Goal: Task Accomplishment & Management: Manage account settings

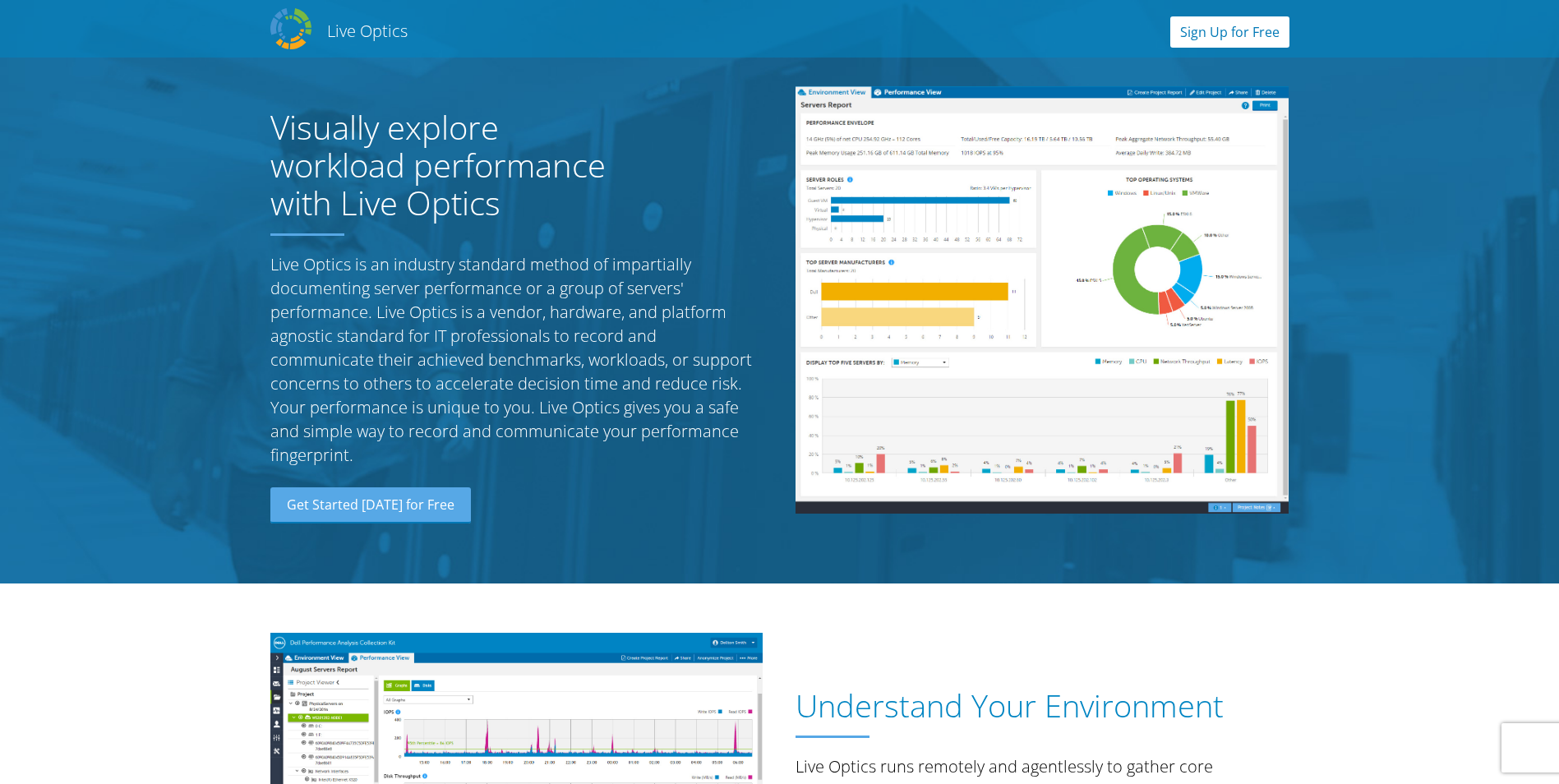
click at [1266, 25] on link "Sign Up for Free" at bounding box center [1229, 32] width 119 height 31
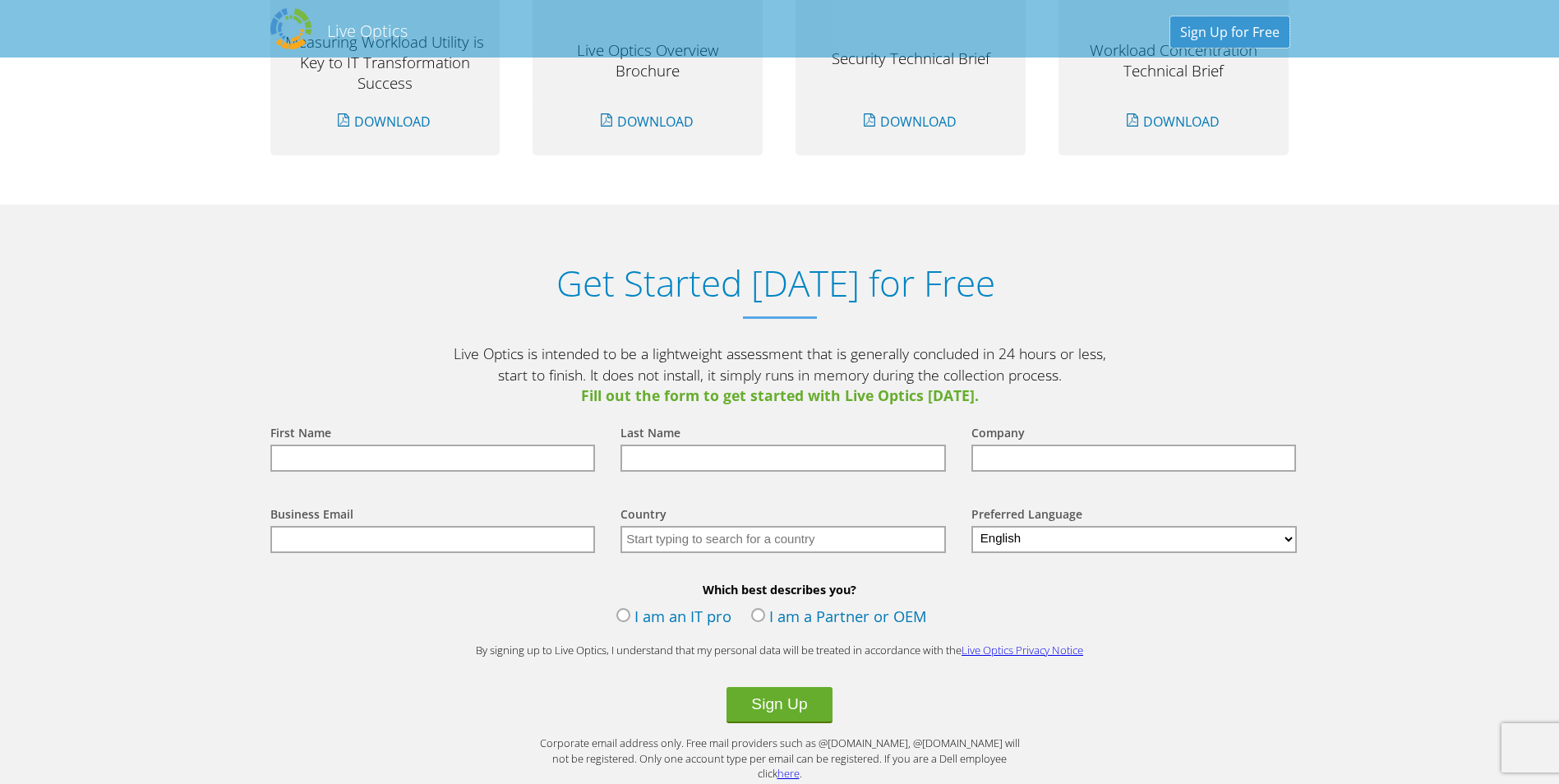
scroll to position [1713, 0]
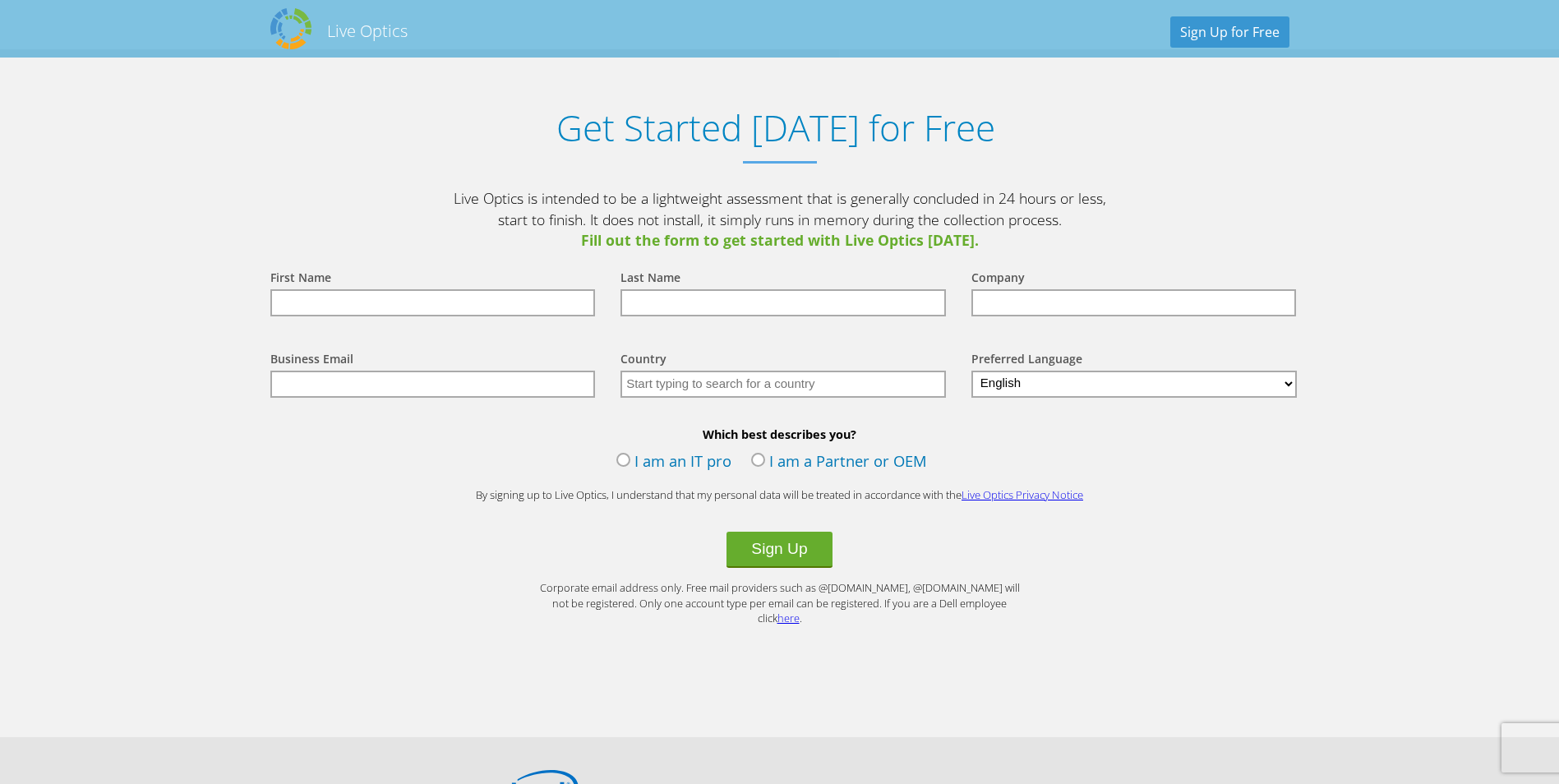
click at [652, 462] on label "I am an IT pro" at bounding box center [674, 462] width 115 height 24
click at [0, 0] on input "I am an IT pro" at bounding box center [0, 0] width 0 height 0
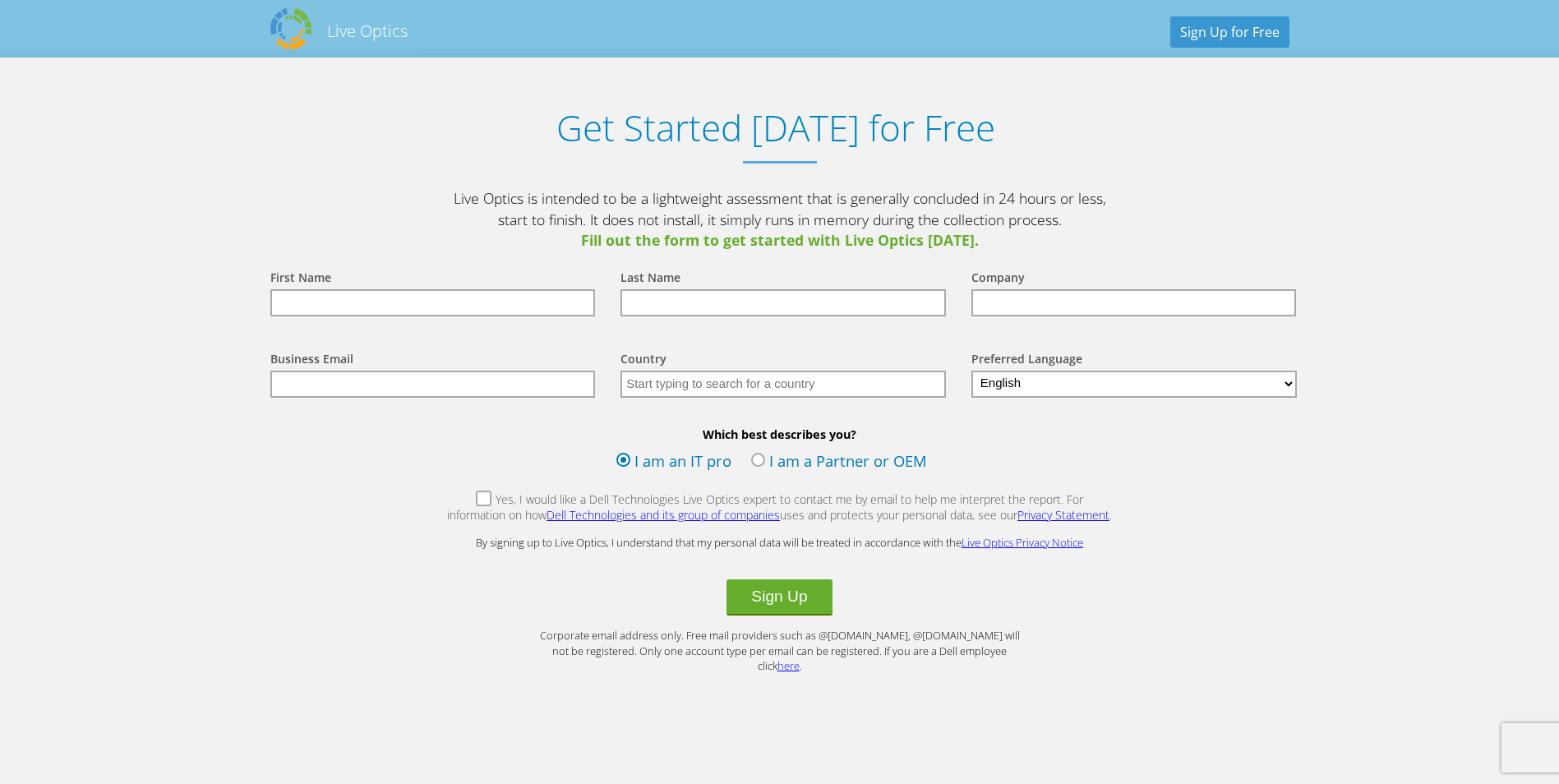
click at [390, 302] on input "text" at bounding box center [433, 302] width 325 height 27
type input "James"
click at [701, 301] on input "text" at bounding box center [783, 302] width 325 height 27
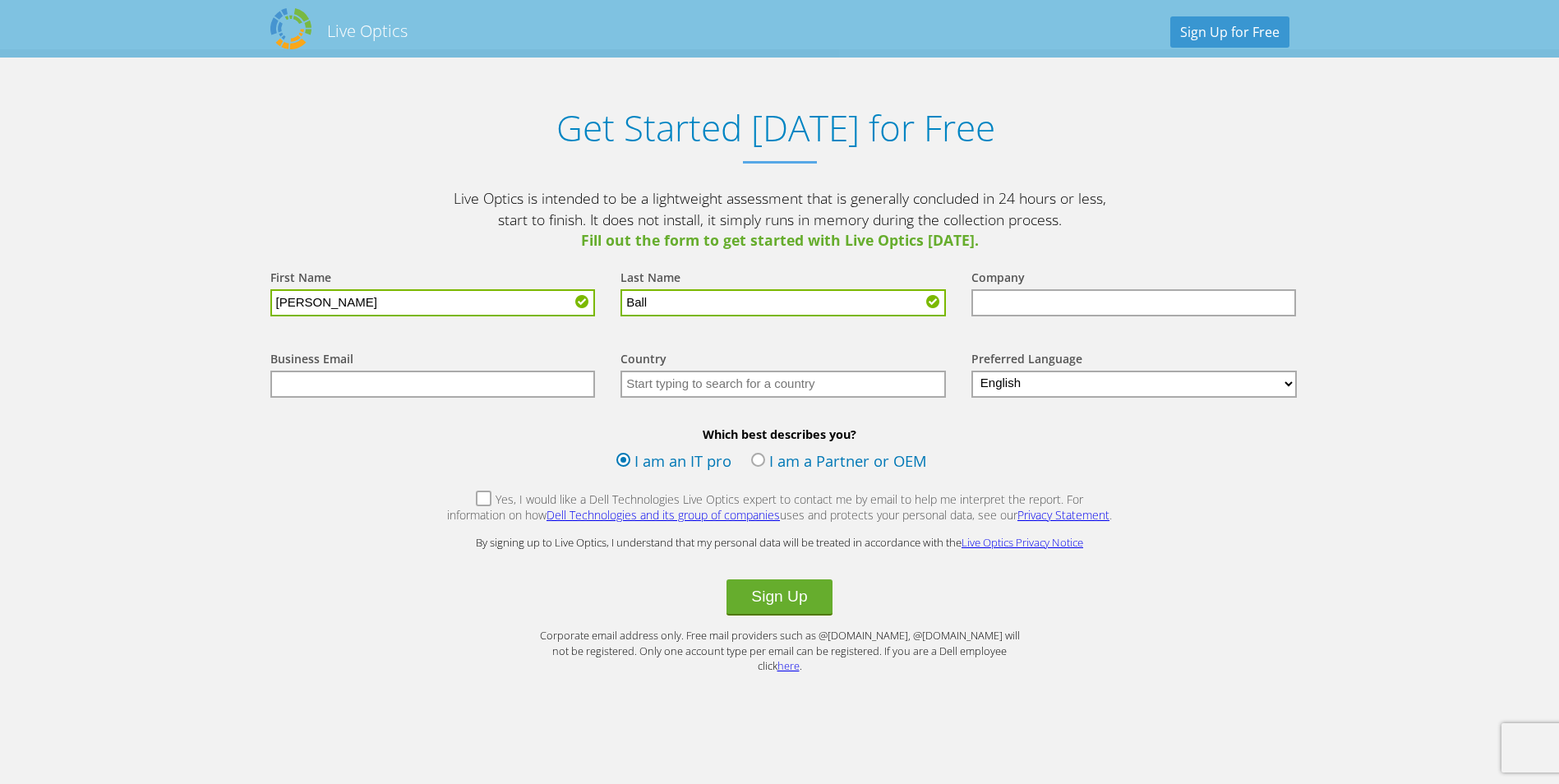
type input "Ball"
click at [1027, 308] on input "text" at bounding box center [1134, 302] width 325 height 27
type input "EquiTech Group"
type input "[PERSON_NAME][EMAIL_ADDRESS][DOMAIN_NAME]"
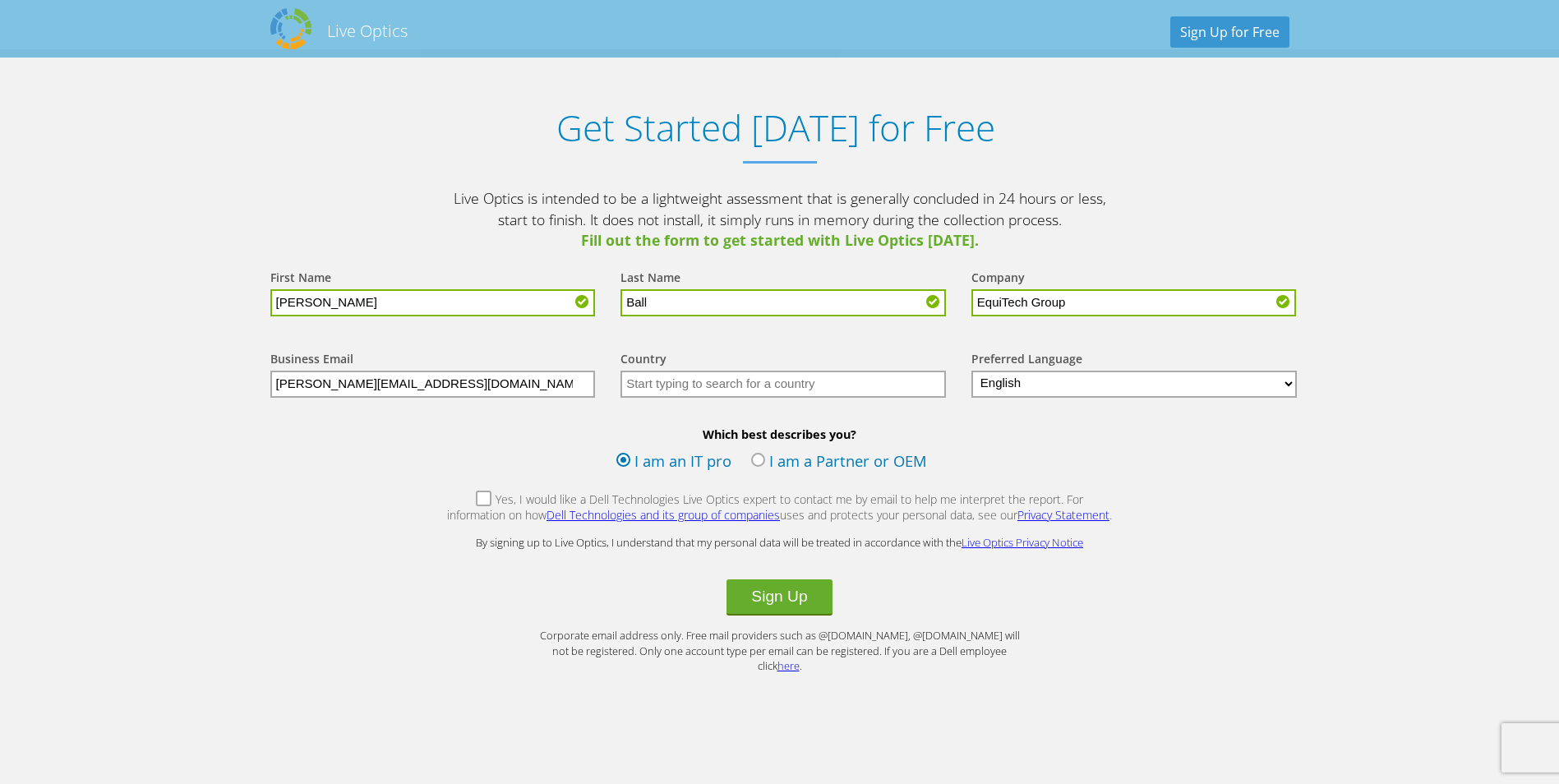
type input "United Kingdom"
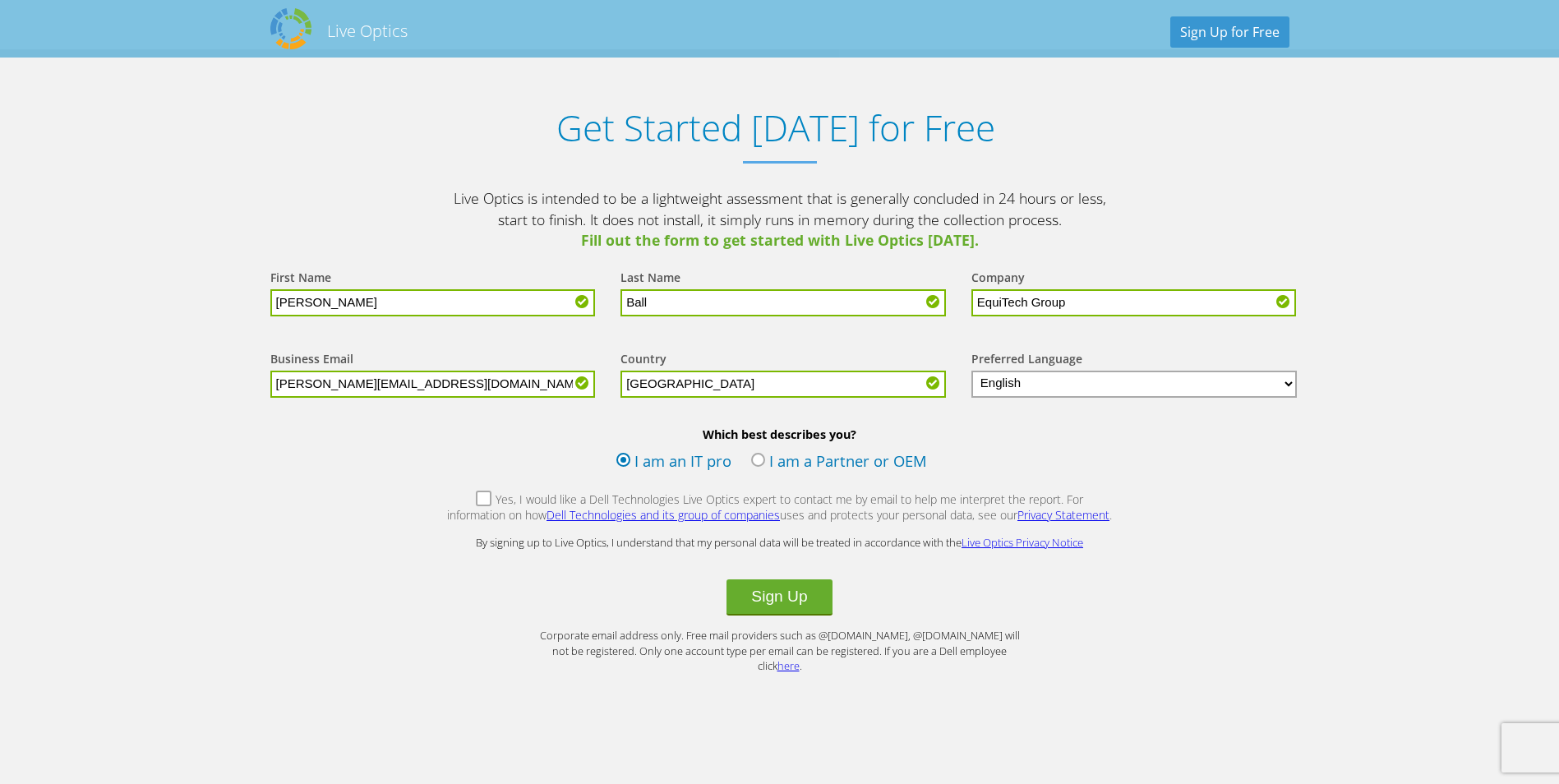
click at [1087, 388] on select "English Deutsch Español Français Italiano Polski Português Русский 한국어 中文 日本語" at bounding box center [1134, 384] width 326 height 27
click at [940, 354] on div "Country Select Andorra United Arab Emirates Afghanistan Antigua and Barbuda Ang…" at bounding box center [779, 373] width 351 height 82
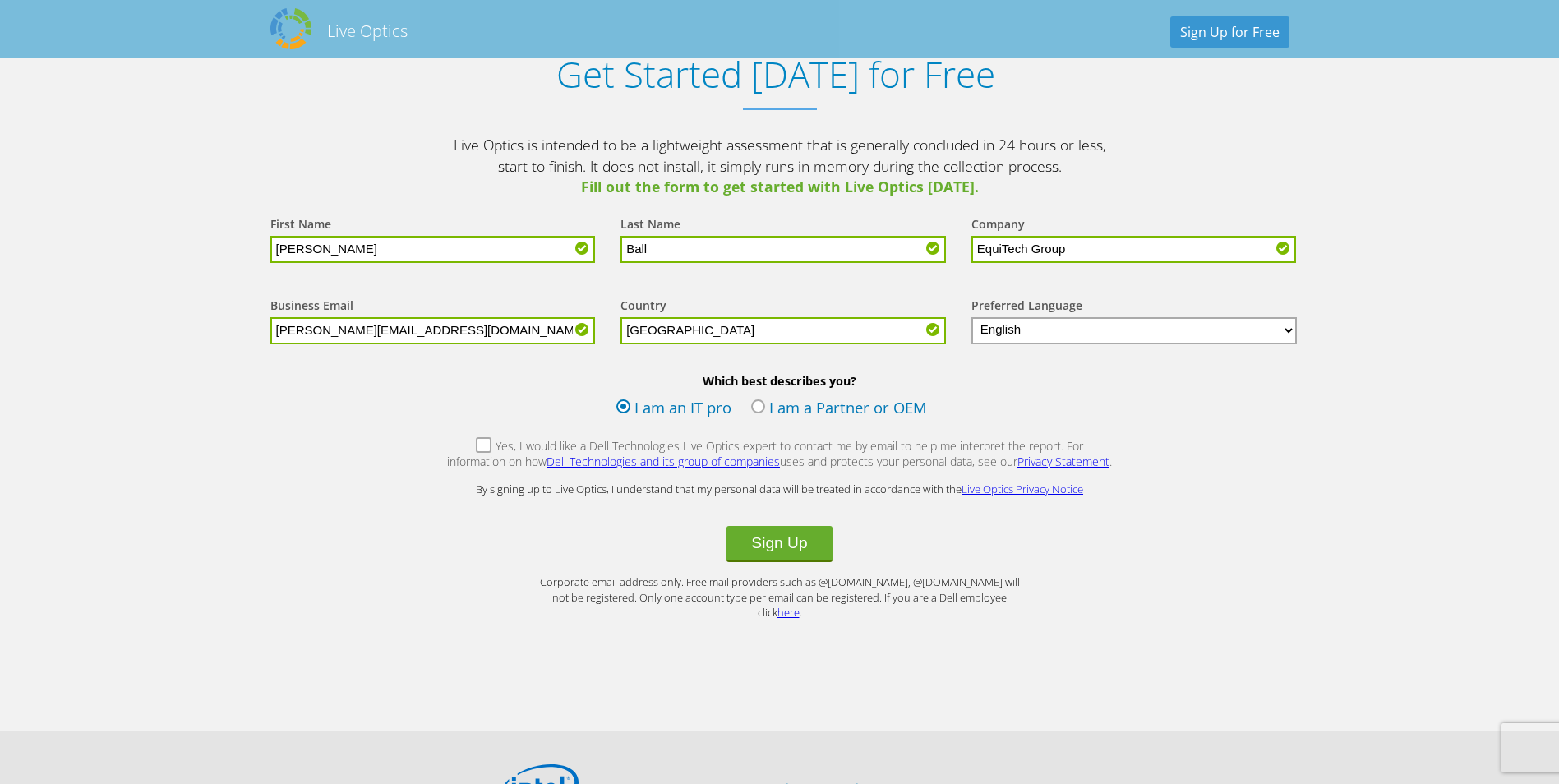
scroll to position [1795, 0]
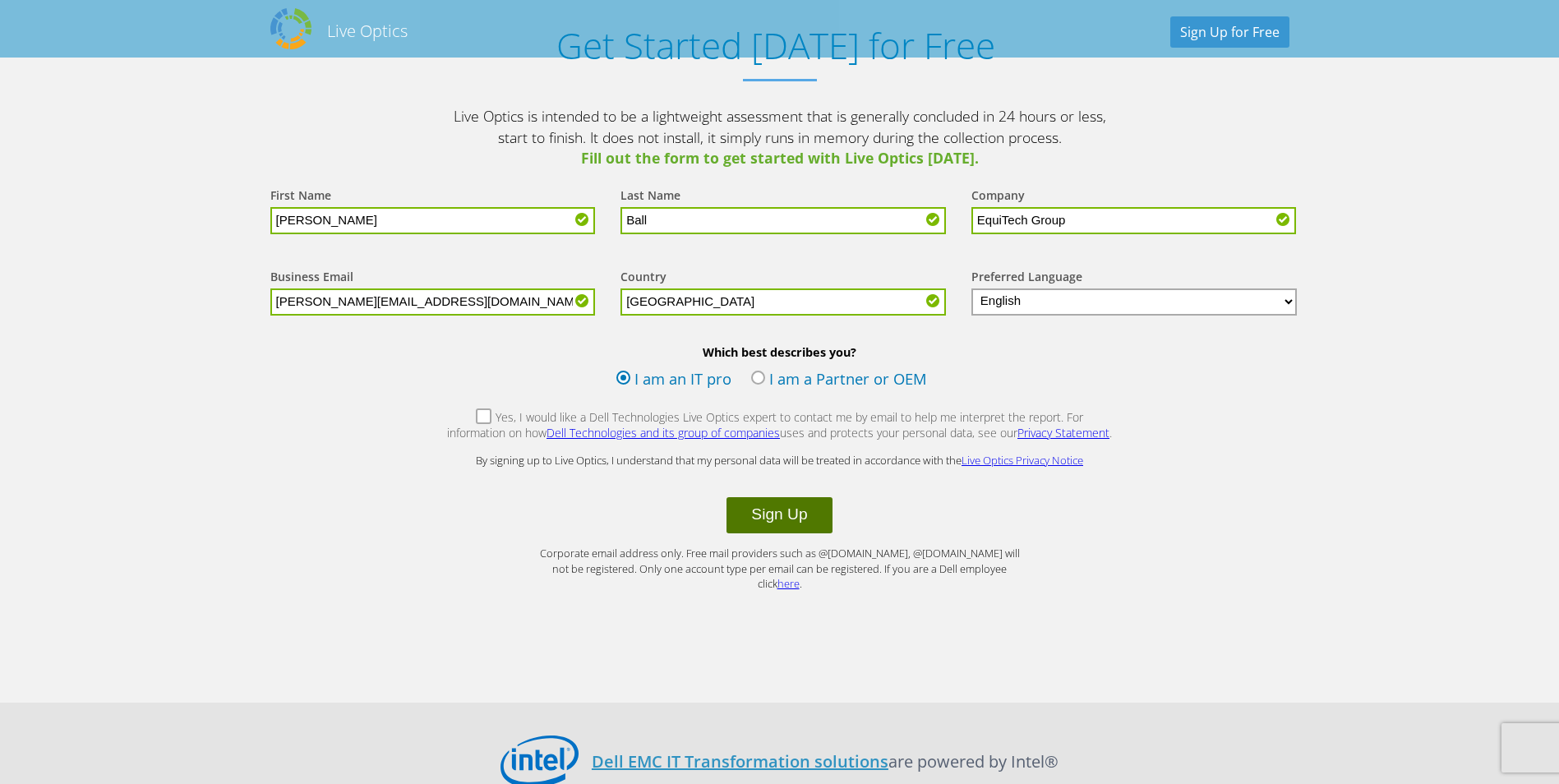
click at [777, 515] on button "Sign Up" at bounding box center [778, 515] width 105 height 36
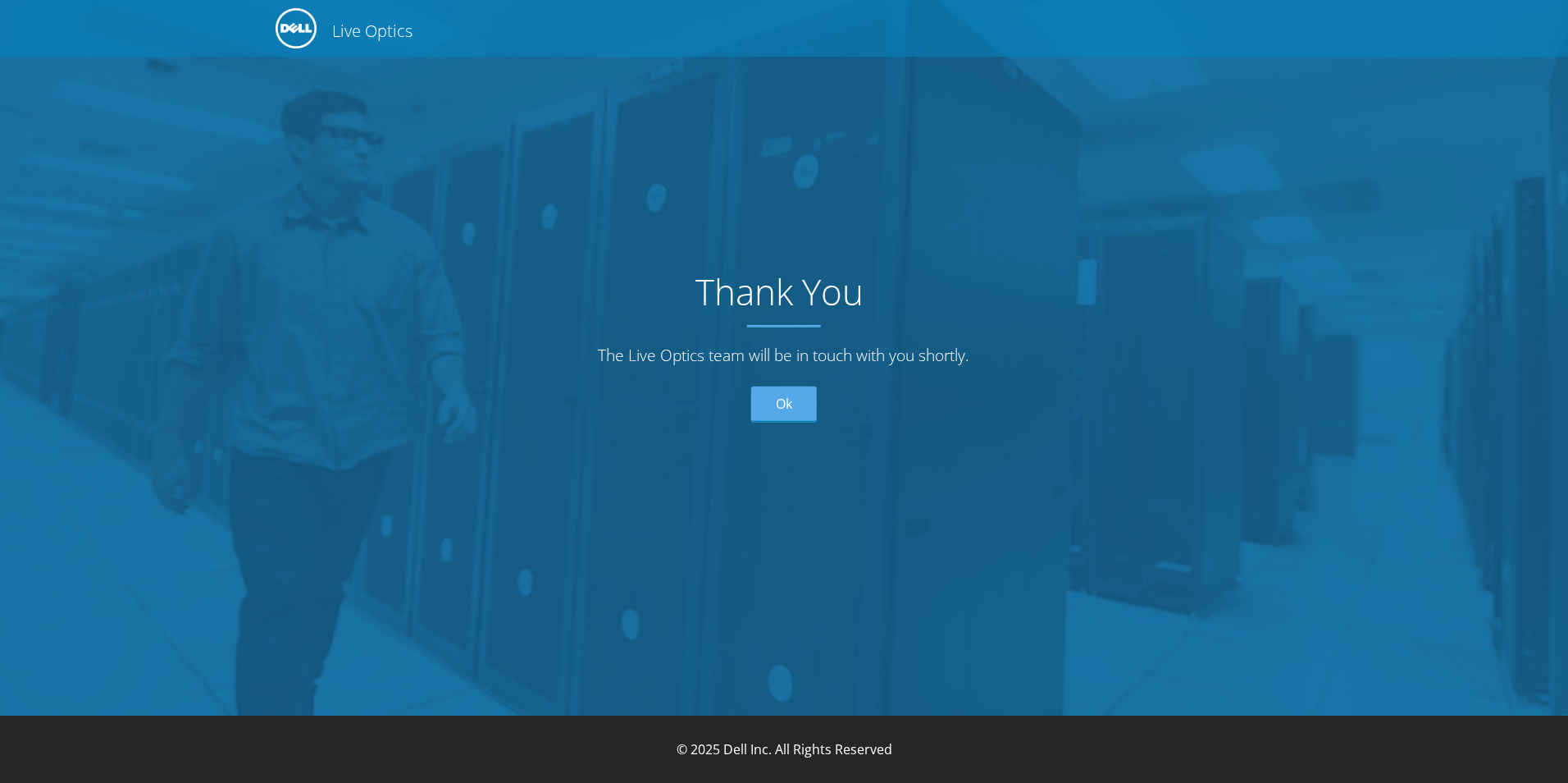
click at [792, 382] on div "Thank You The Live Optics team will be in touch with you shortly. Ok" at bounding box center [784, 330] width 1490 height 167
click at [792, 389] on link "Ok" at bounding box center [784, 404] width 66 height 36
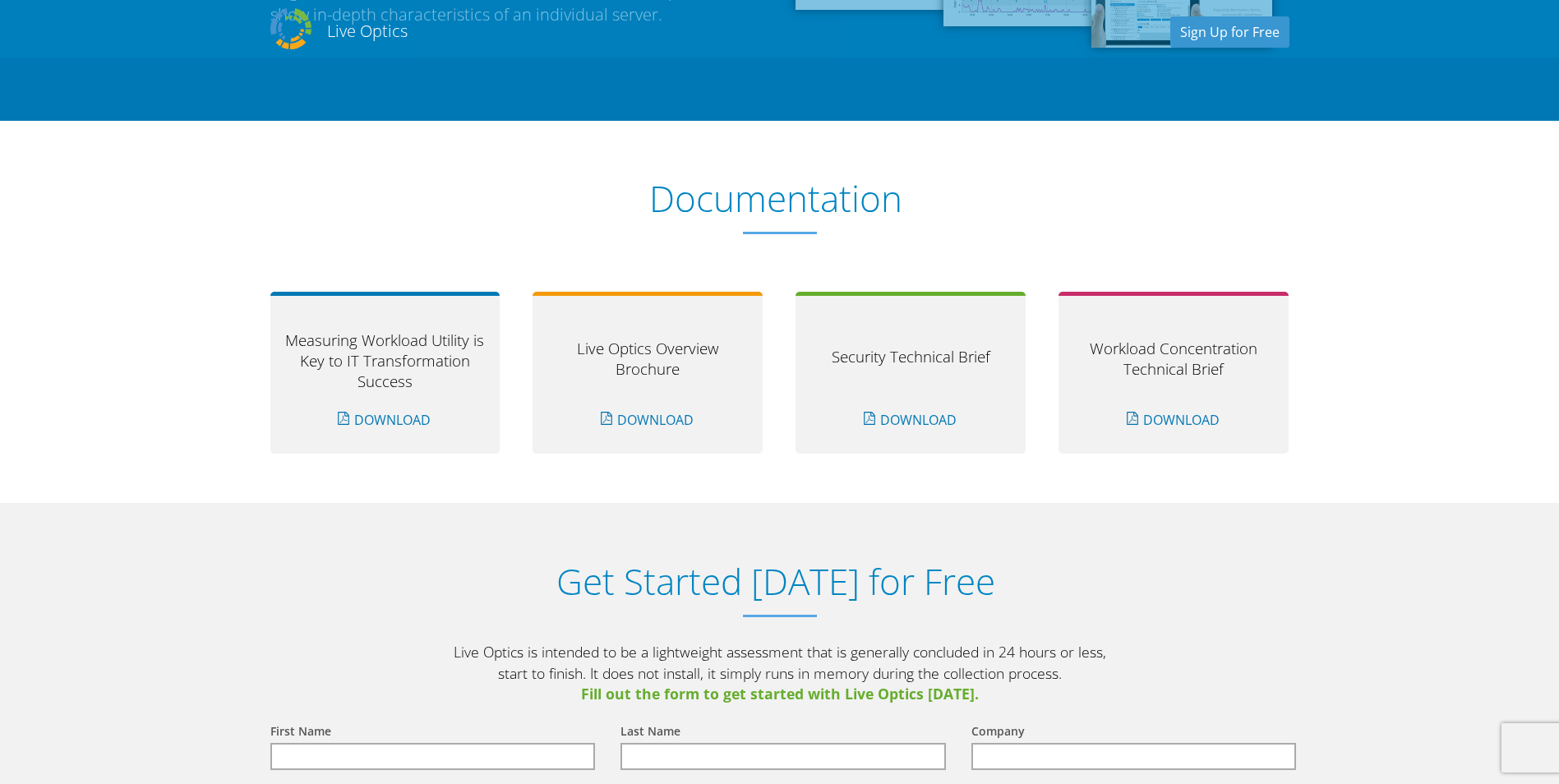
scroll to position [1643, 0]
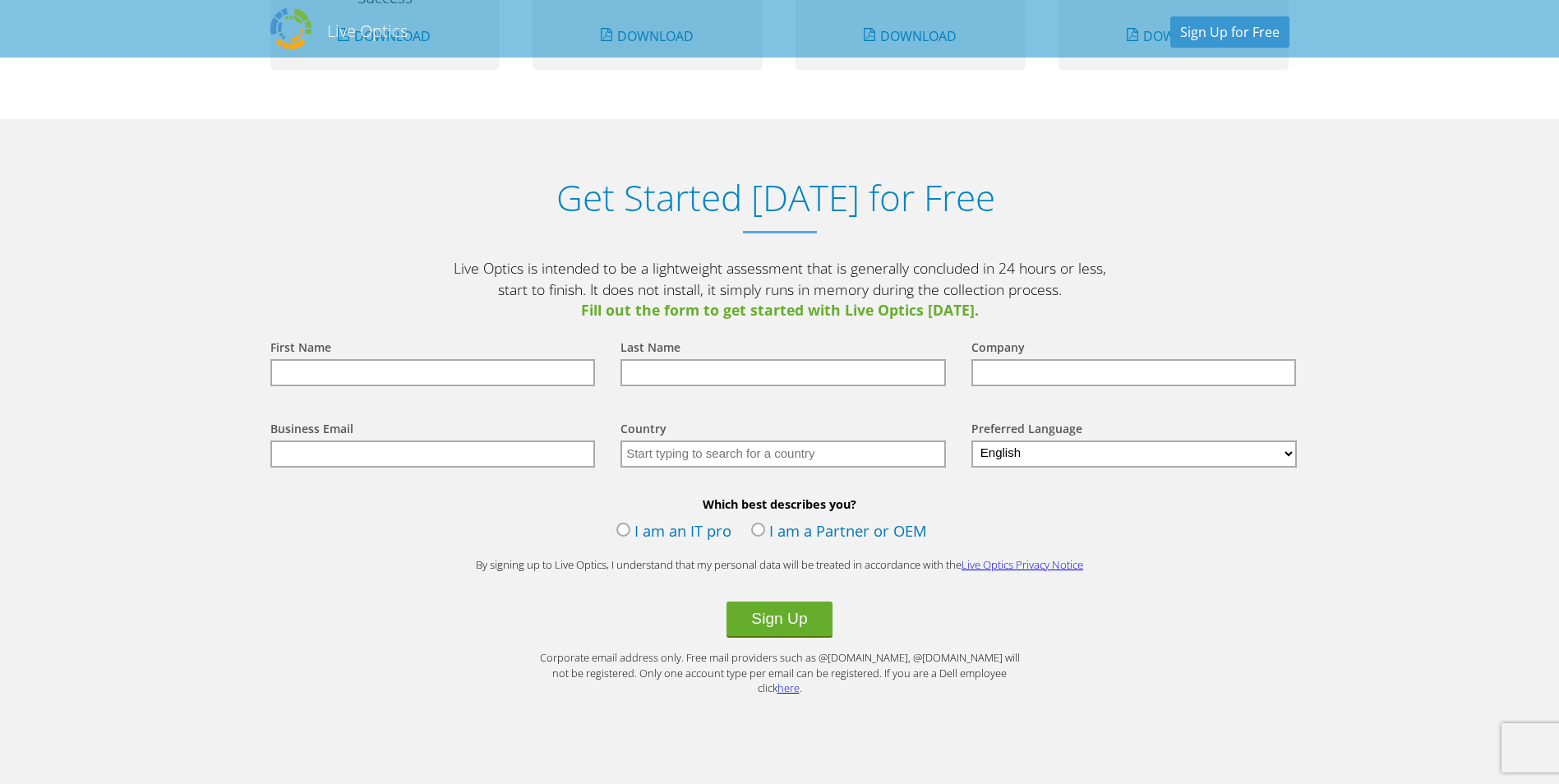
drag, startPoint x: 224, startPoint y: 491, endPoint x: 240, endPoint y: 490, distance: 16.0
click at [224, 491] on section "Get Started Today for Free Live Optics is intended to be a lightweight assessme…" at bounding box center [779, 462] width 1559 height 687
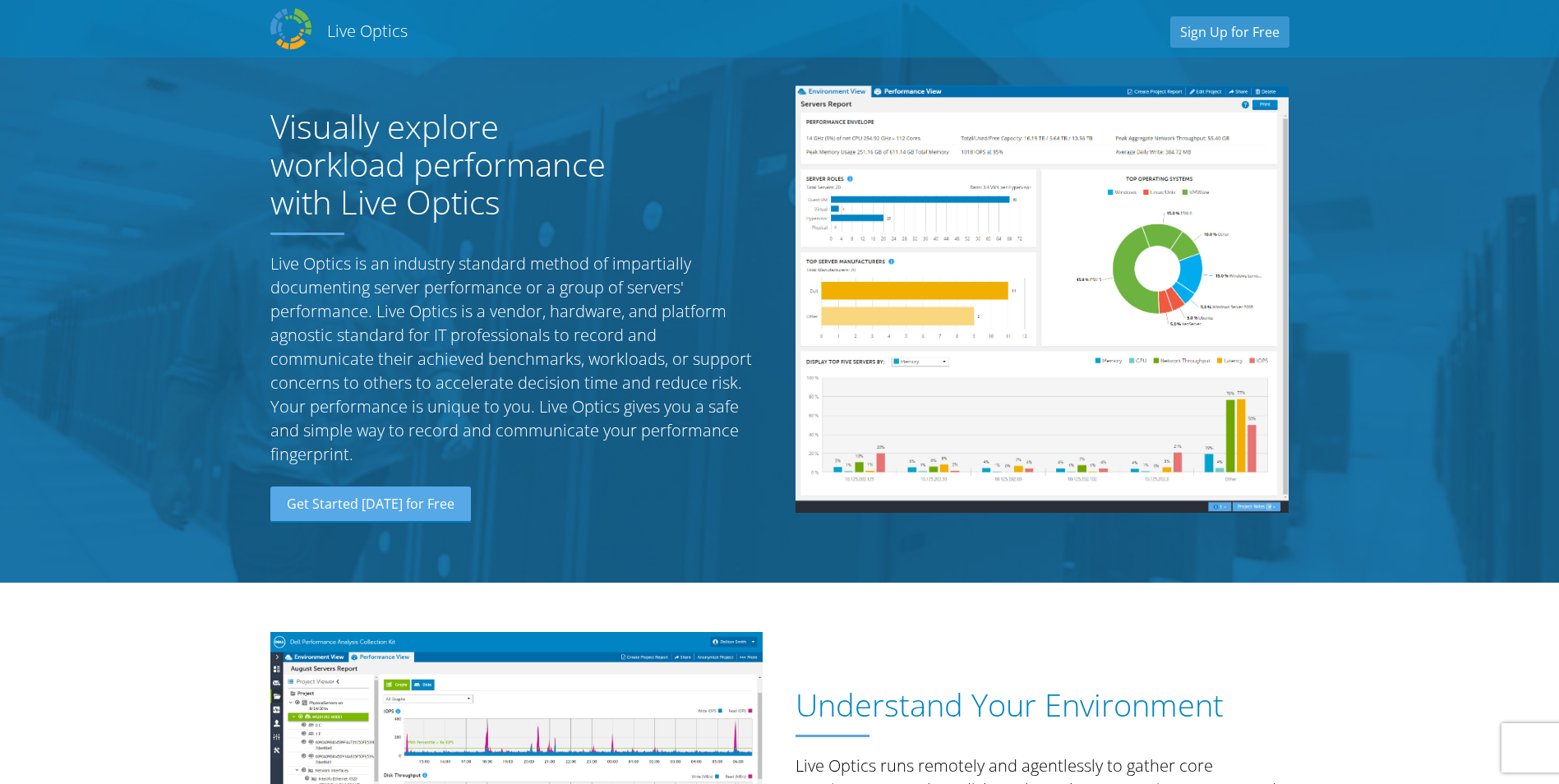
scroll to position [0, 0]
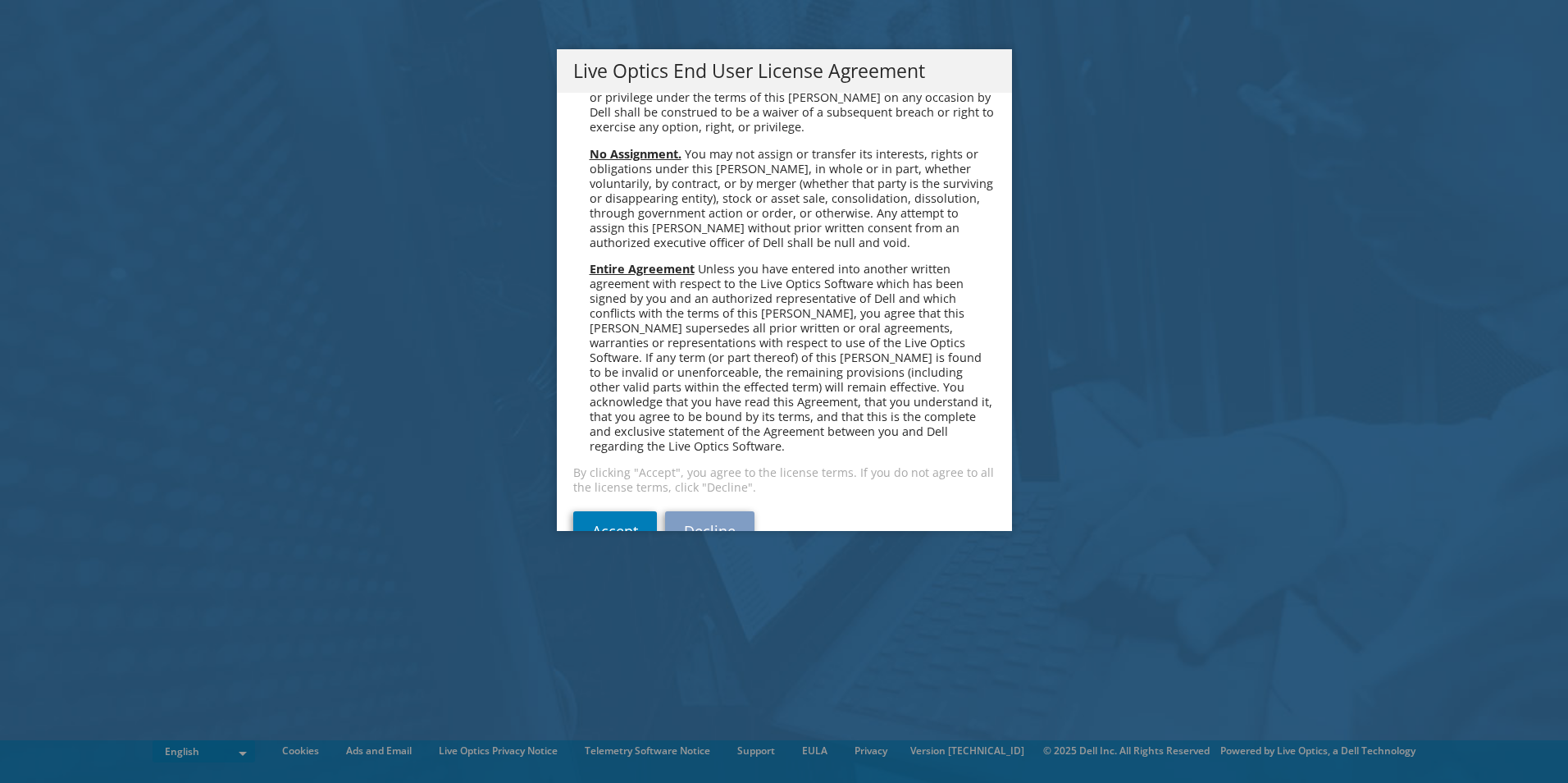
scroll to position [6204, 0]
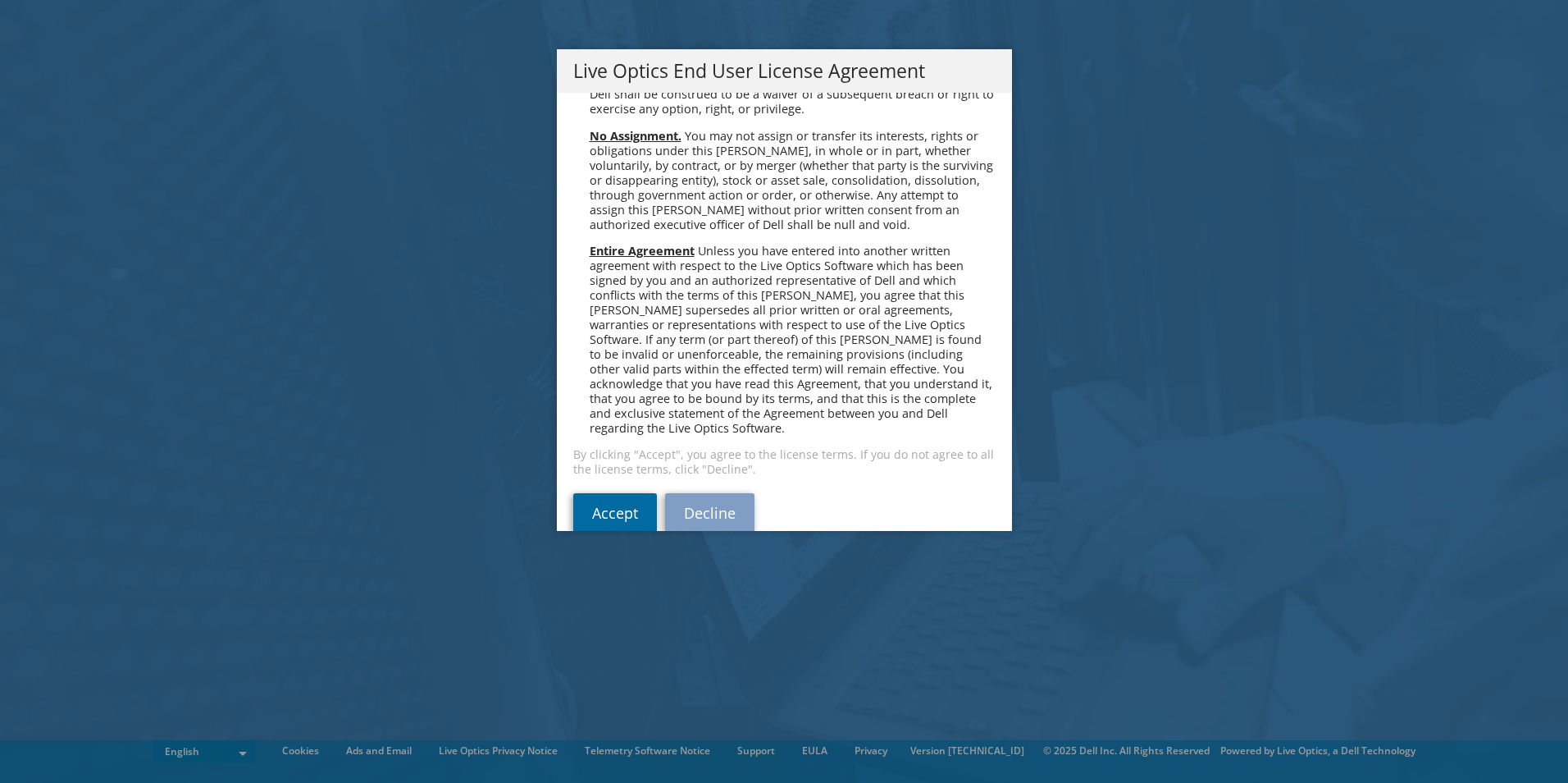
click at [587, 493] on link "Accept" at bounding box center [615, 512] width 84 height 40
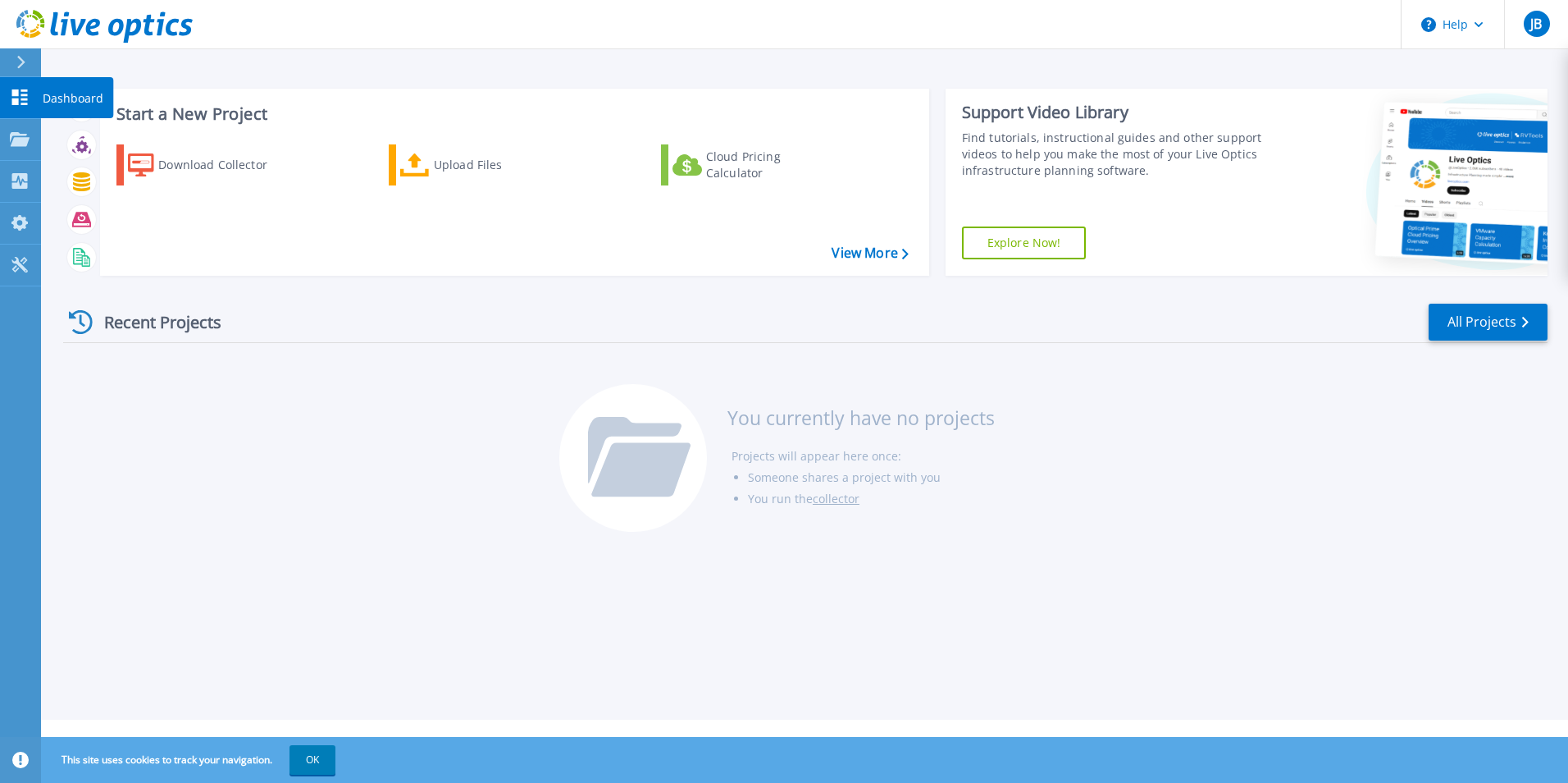
click at [23, 95] on icon at bounding box center [20, 97] width 16 height 16
click at [210, 304] on div "Recent Projects" at bounding box center [153, 322] width 181 height 40
click at [73, 145] on p "Projects" at bounding box center [65, 140] width 44 height 43
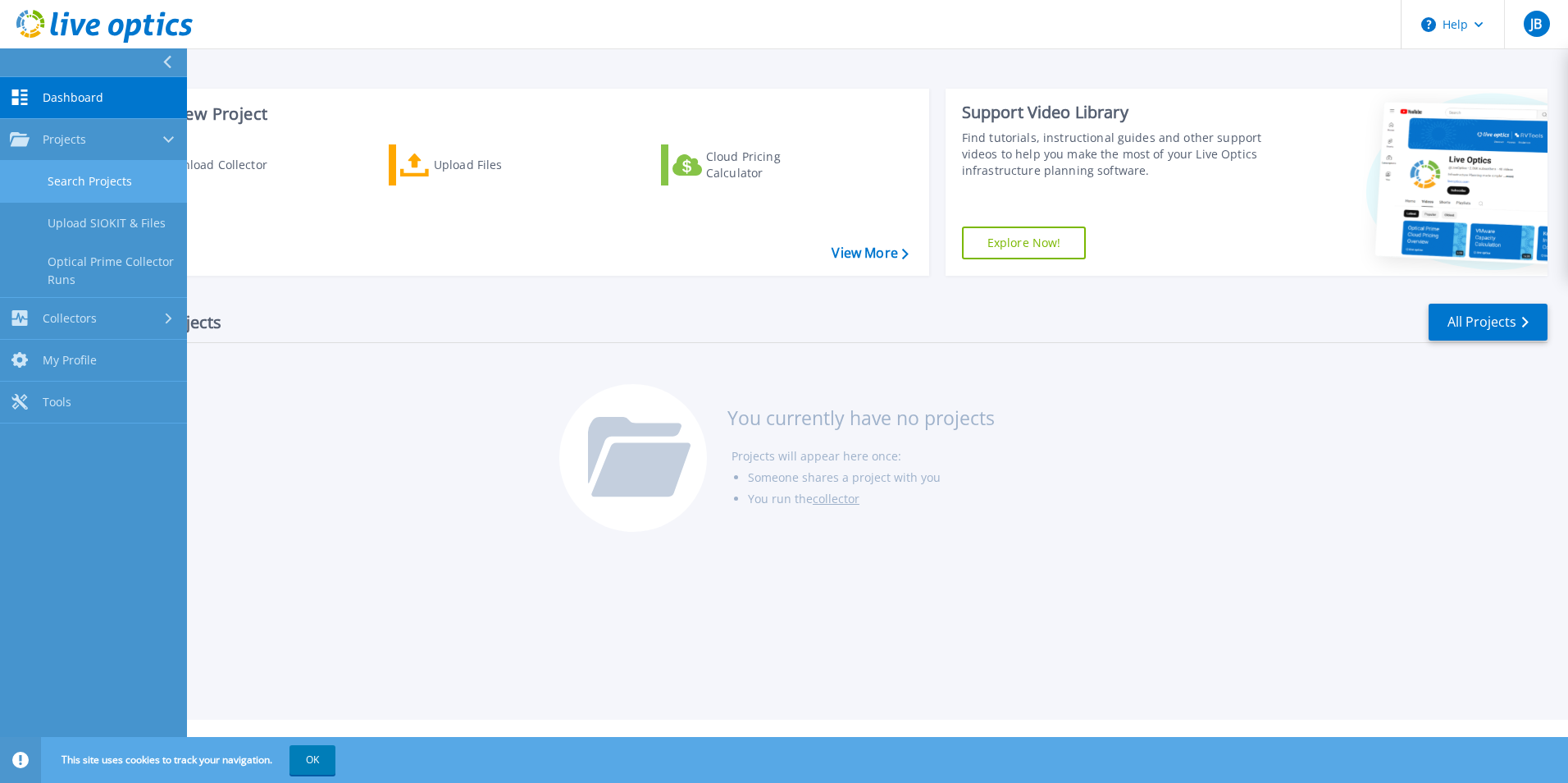
click at [89, 193] on link "Search Projects" at bounding box center [93, 182] width 187 height 42
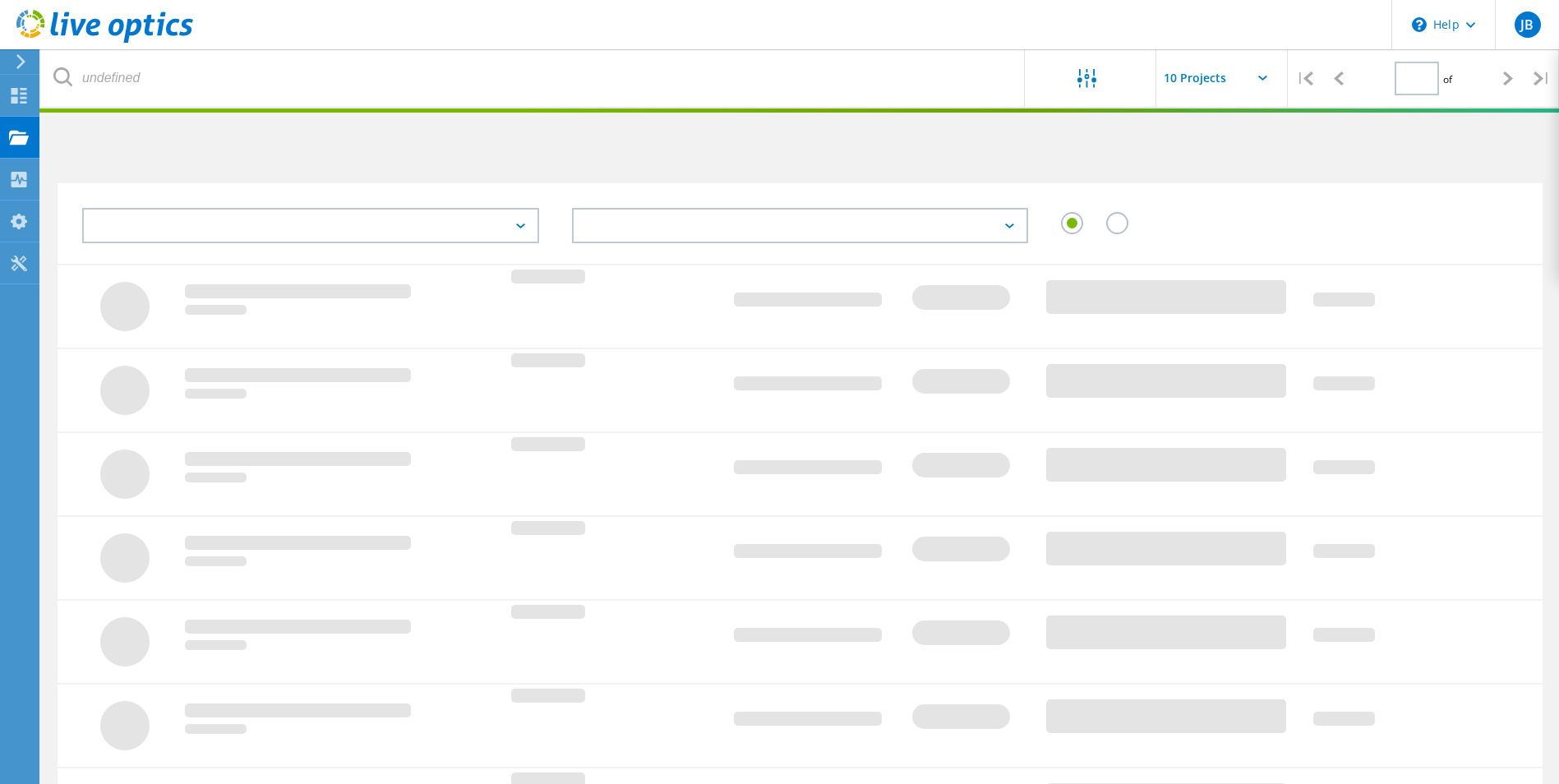
type input "1"
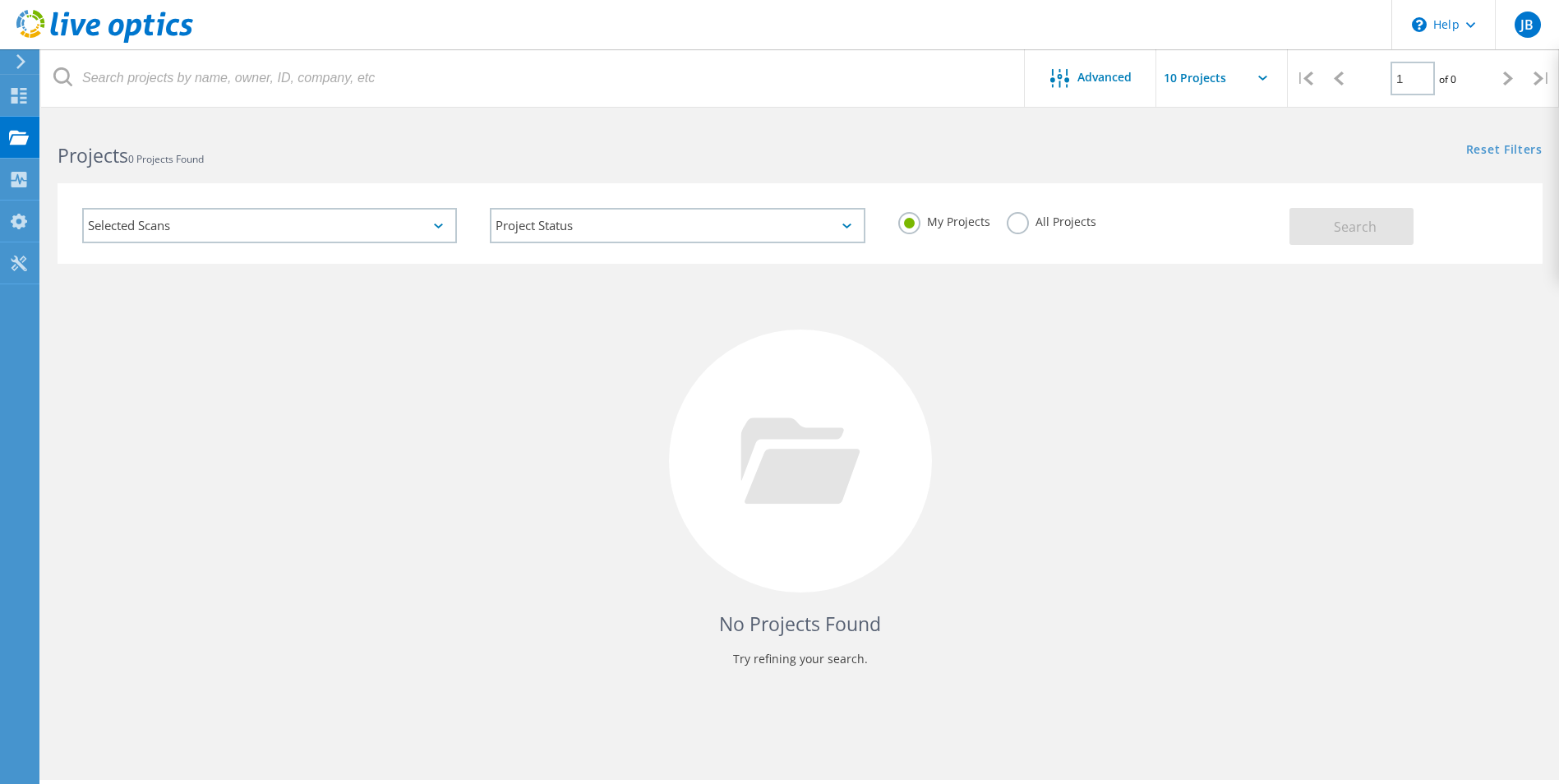
click at [445, 226] on div "Selected Scans" at bounding box center [270, 226] width 375 height 35
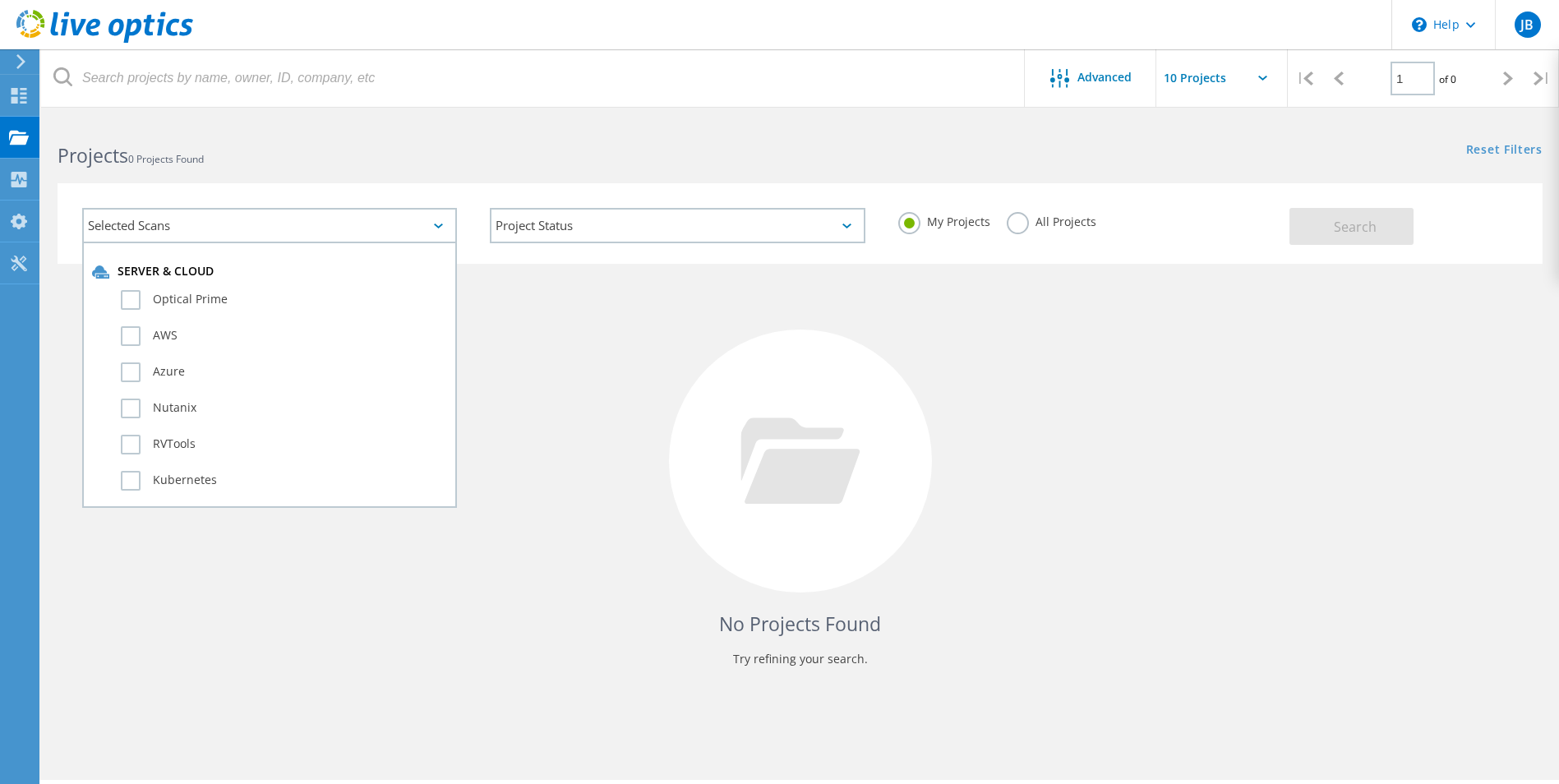
click at [426, 144] on h2 "Projects 0 Projects Found" at bounding box center [419, 156] width 725 height 27
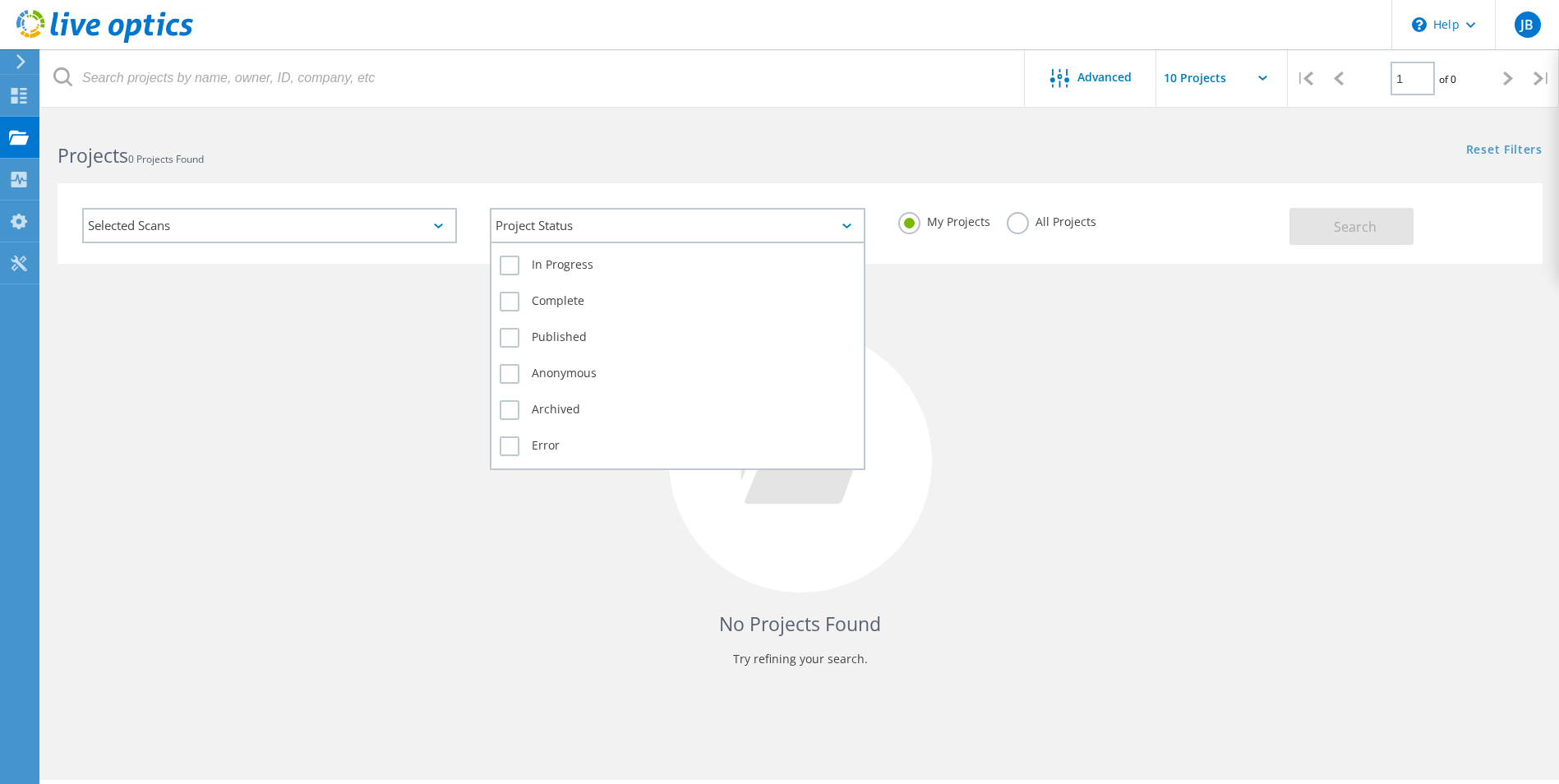
click at [850, 239] on div "Project Status" at bounding box center [676, 226] width 375 height 35
click at [586, 271] on label "In Progress" at bounding box center [676, 264] width 355 height 19
click at [0, 0] on input "In Progress" at bounding box center [0, 0] width 0 height 0
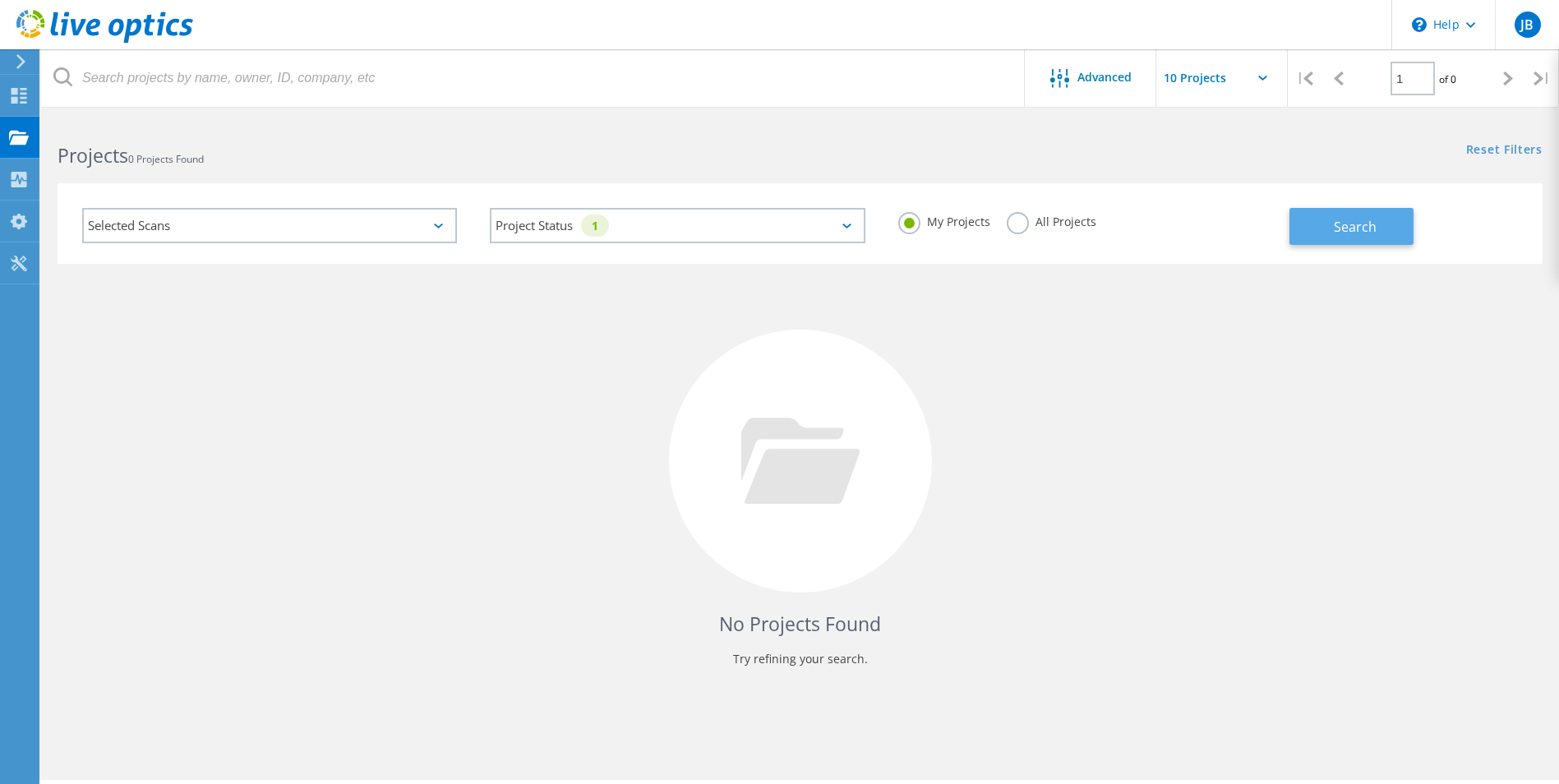
click at [1375, 242] on button "Search" at bounding box center [1351, 227] width 124 height 37
click at [1196, 83] on input "text" at bounding box center [1238, 78] width 164 height 57
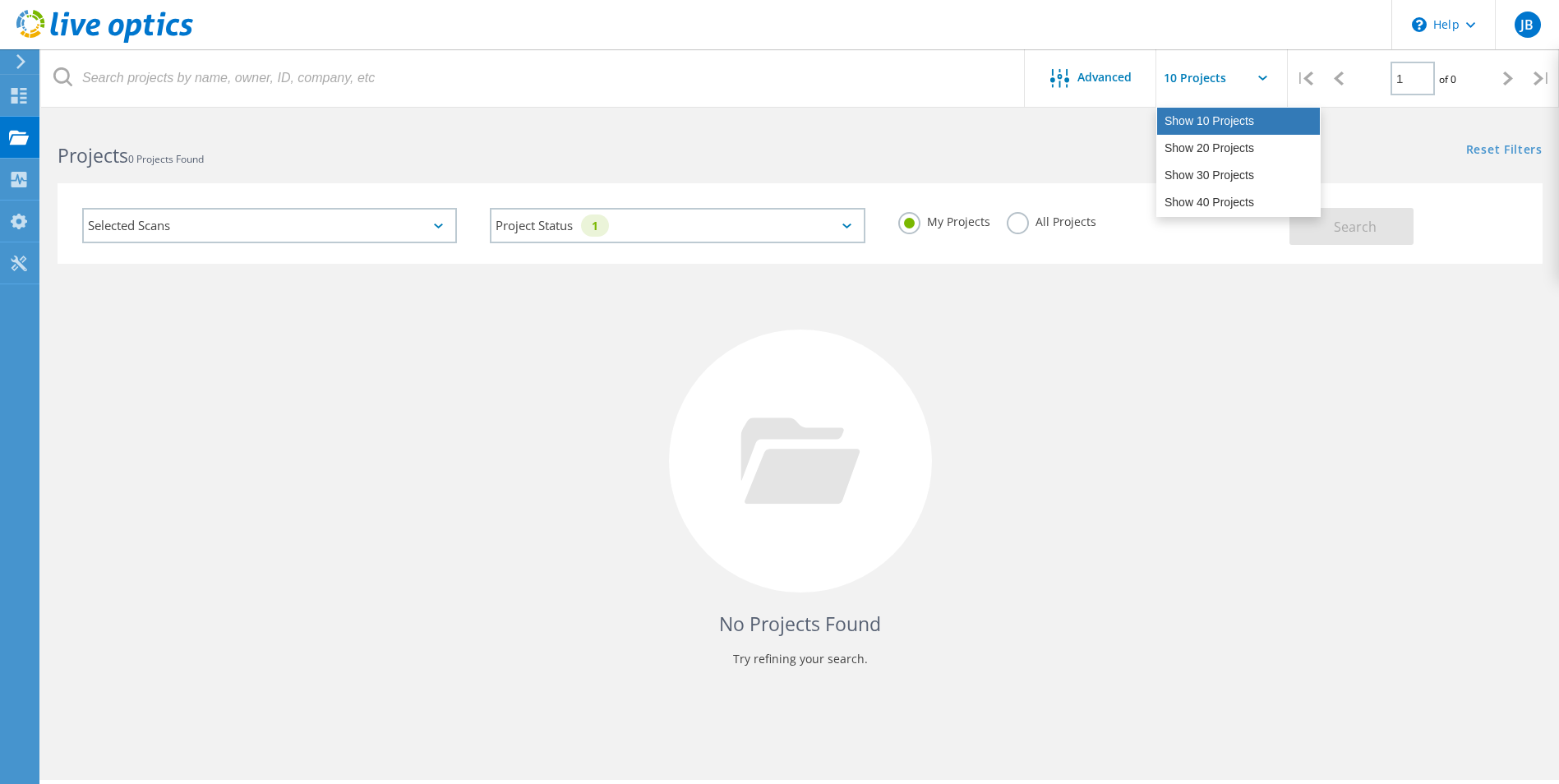
click at [1228, 121] on div "Show 10 Projects" at bounding box center [1238, 121] width 163 height 27
type input "Show 10 Projects"
click at [930, 141] on div "Reset Filters Show Filters" at bounding box center [1178, 134] width 758 height 30
click at [19, 66] on use at bounding box center [21, 61] width 9 height 15
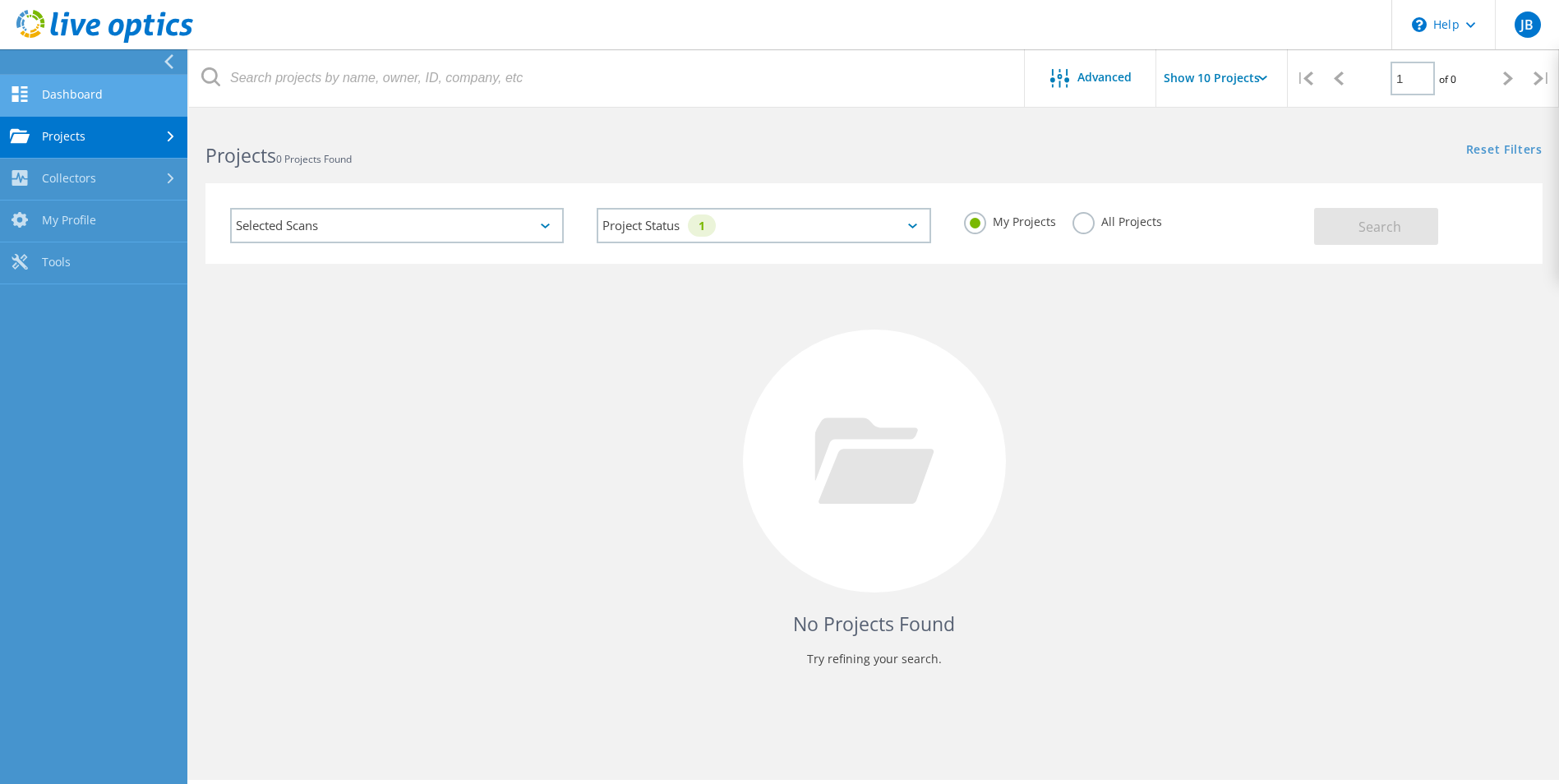
click at [55, 88] on link "Dashboard" at bounding box center [93, 96] width 187 height 42
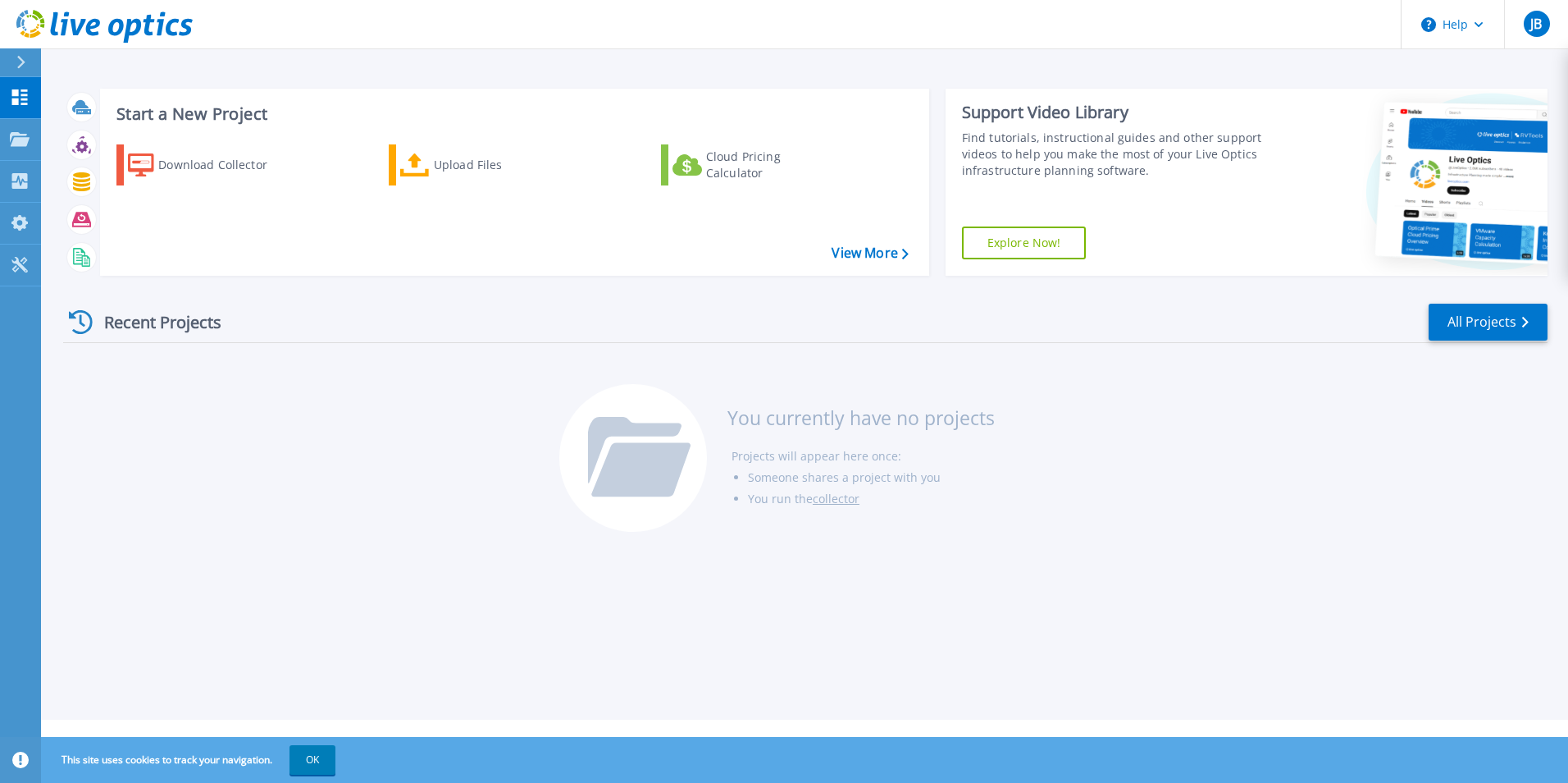
click at [866, 41] on header "Help JB End User [PERSON_NAME] [PERSON_NAME][EMAIL_ADDRESS][DOMAIN_NAME] EquiTe…" at bounding box center [784, 24] width 1568 height 50
